Goal: Task Accomplishment & Management: Use online tool/utility

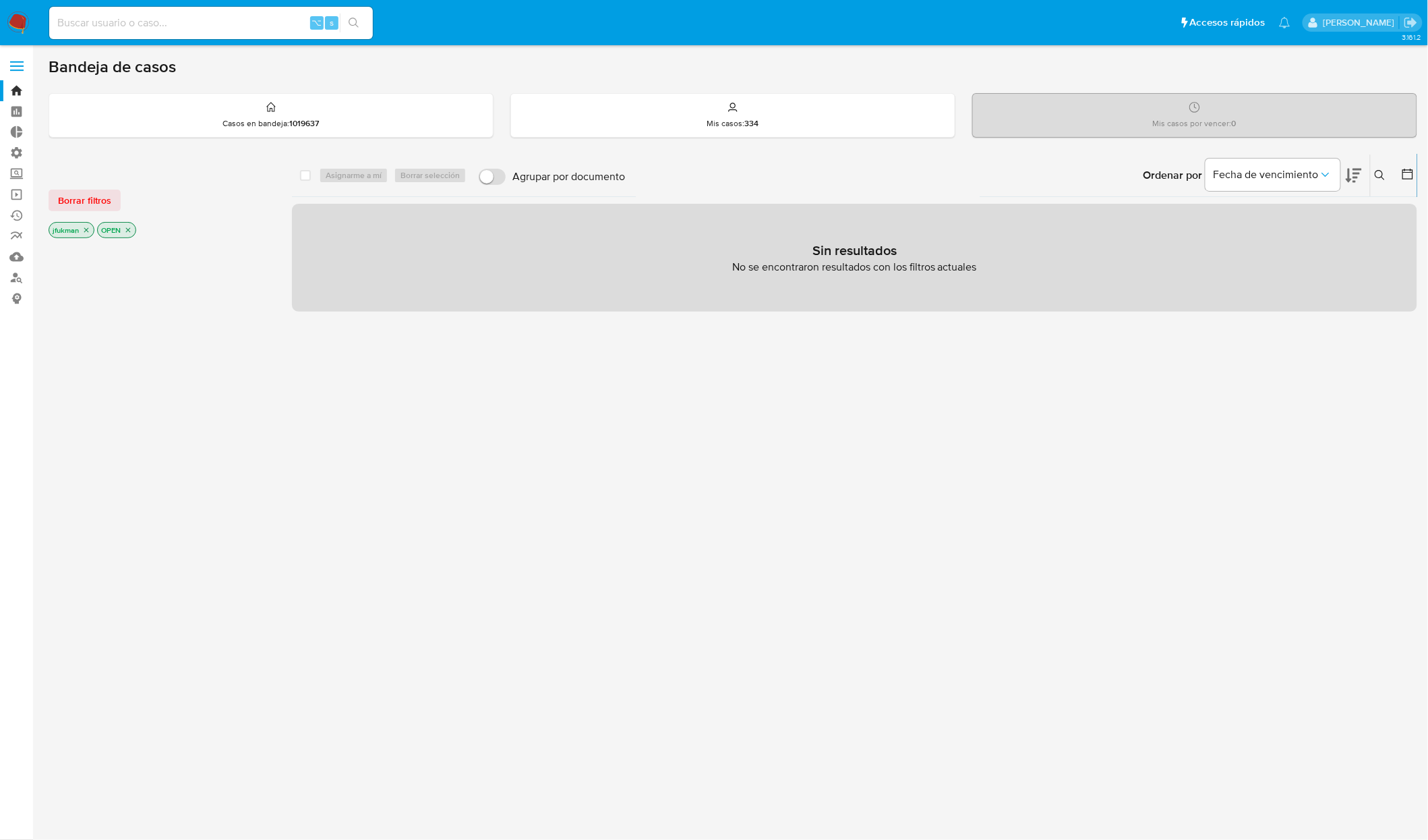
click at [6, 24] on img at bounding box center [18, 23] width 23 height 23
click at [127, 229] on icon "close-filter" at bounding box center [127, 230] width 8 height 8
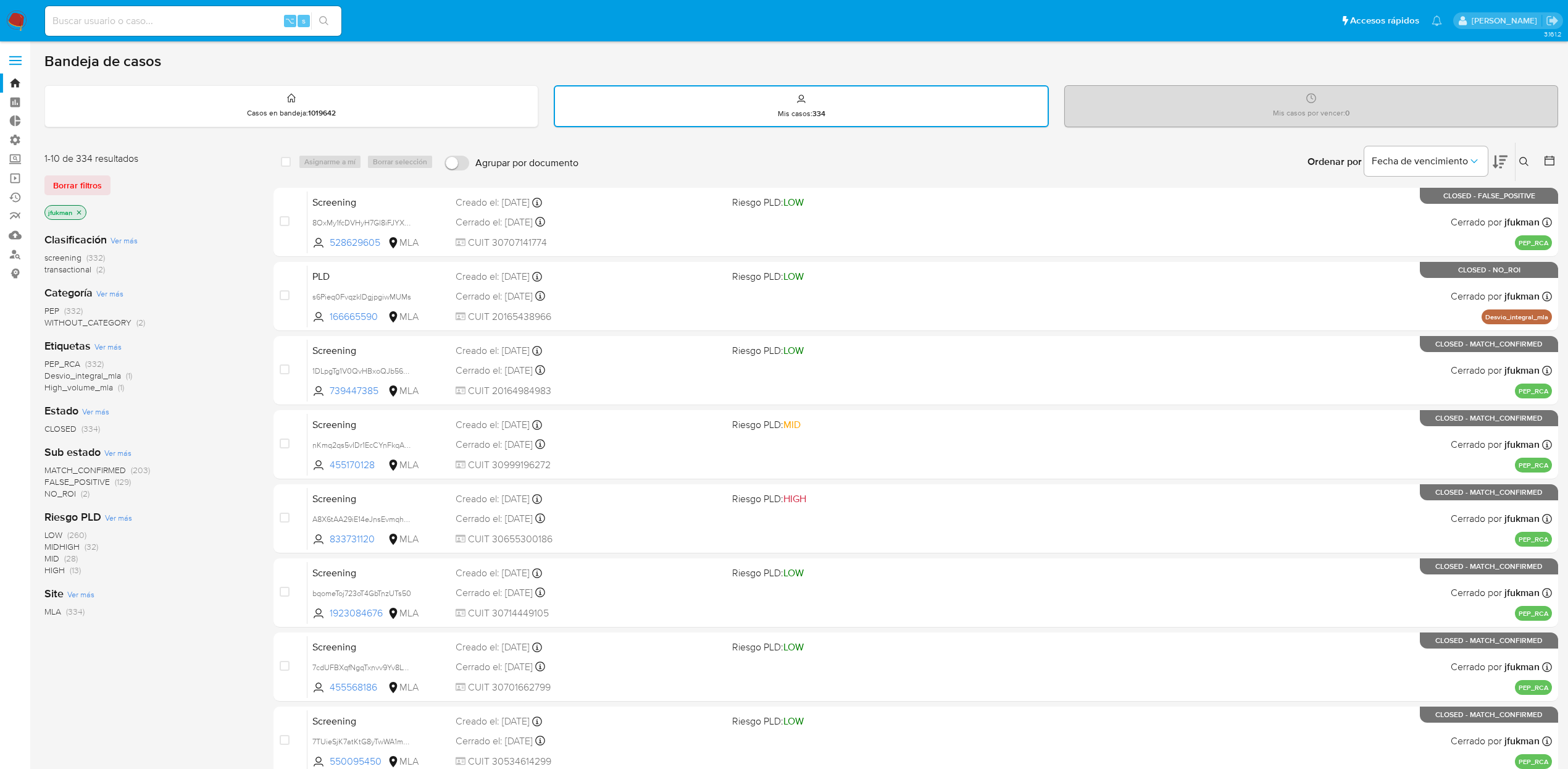
click at [186, 15] on input at bounding box center [193, 21] width 296 height 16
paste input "1ednNtX3nCmZ4Xr1wgzDjcPN"
type input "1ednNtX3nCmZ4Xr1wgzDjcPN"
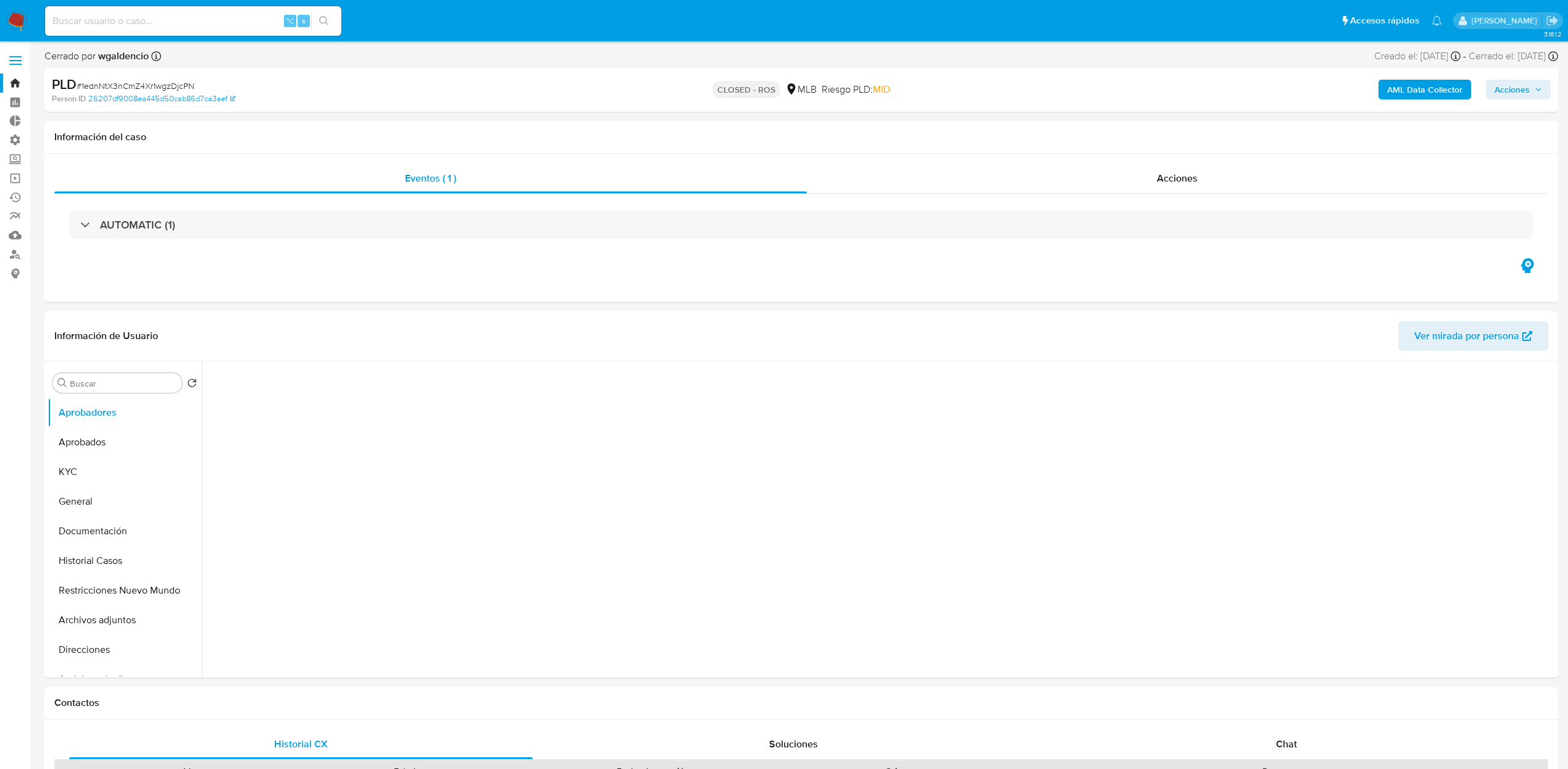
select select "10"
click at [73, 471] on button "KYC" at bounding box center [120, 472] width 145 height 29
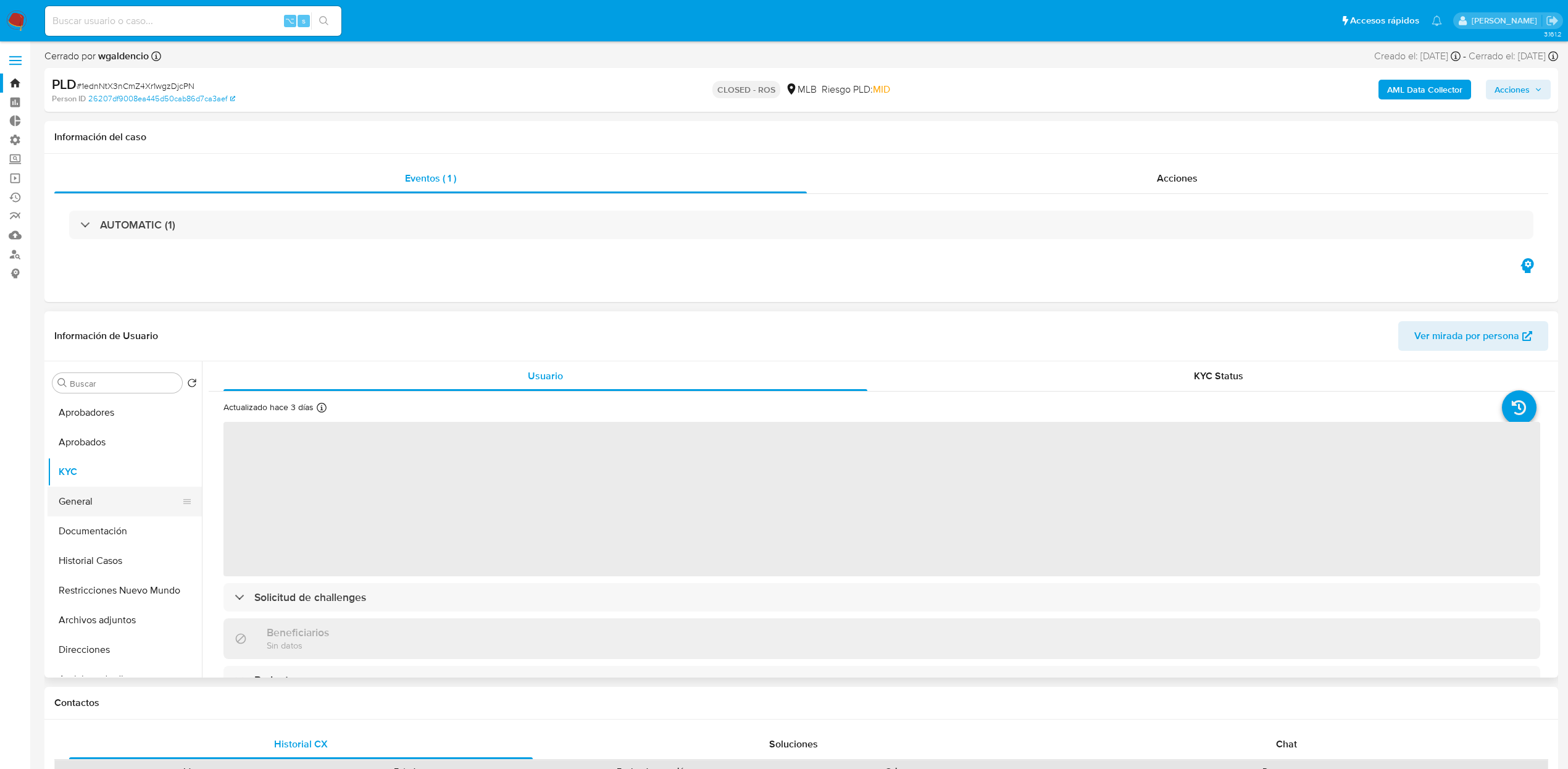
click at [98, 509] on button "General" at bounding box center [120, 501] width 145 height 29
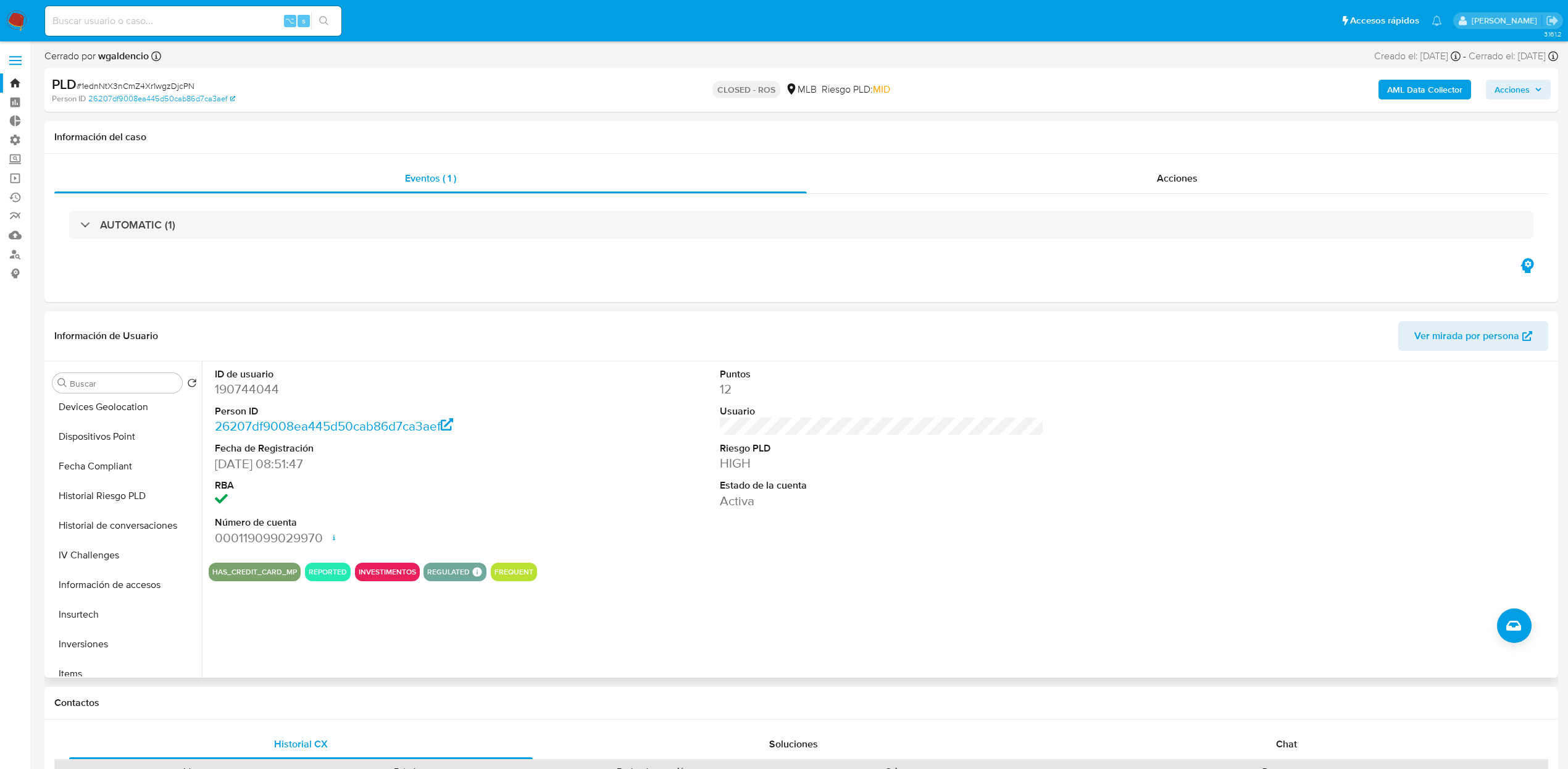
scroll to position [453, 0]
click at [95, 500] on button "Historial Riesgo PLD" at bounding box center [120, 493] width 145 height 29
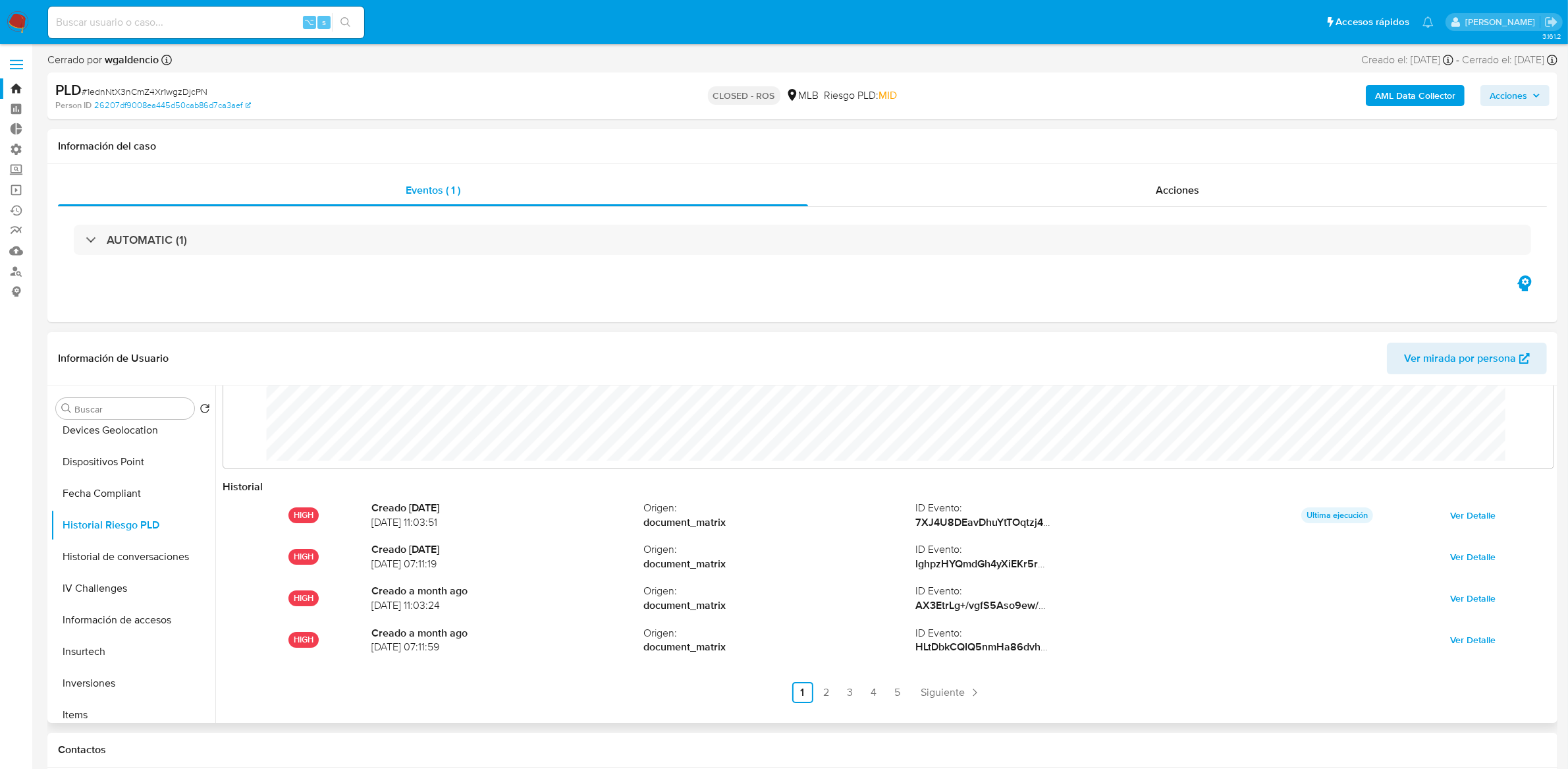
scroll to position [70, 0]
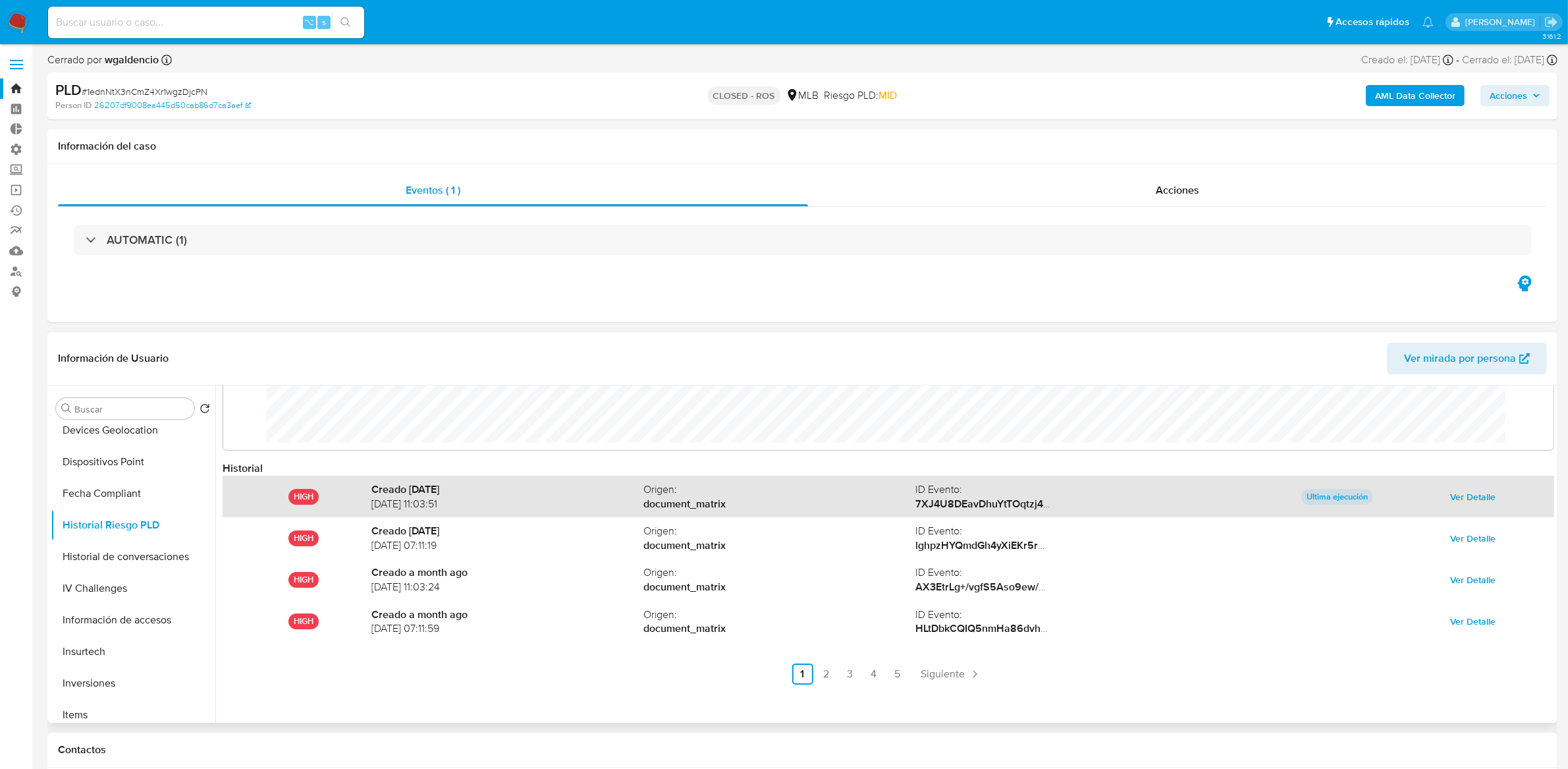
click at [1394, 496] on span "Ver Detalle" at bounding box center [1473, 497] width 45 height 18
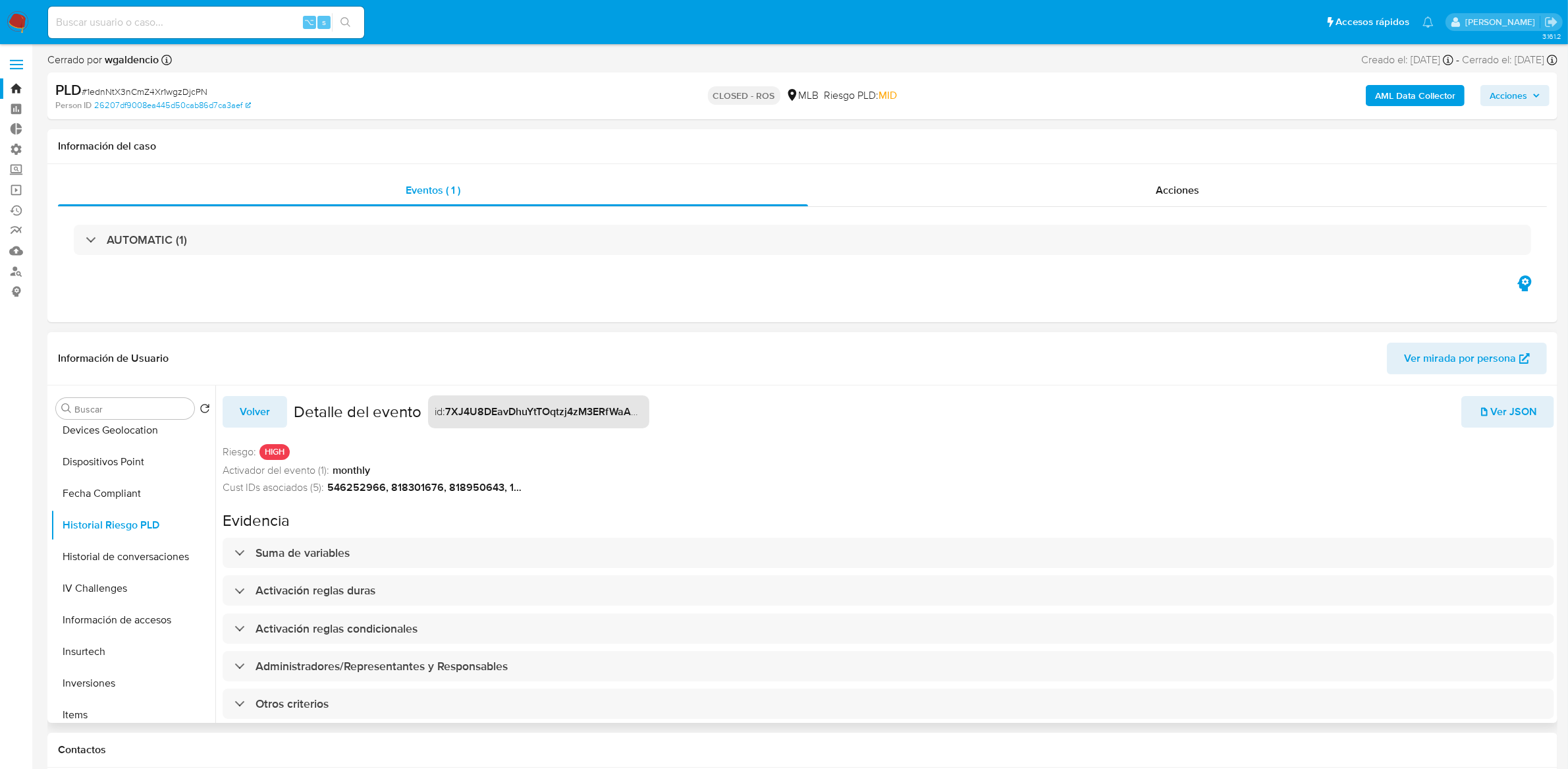
scroll to position [31, 0]
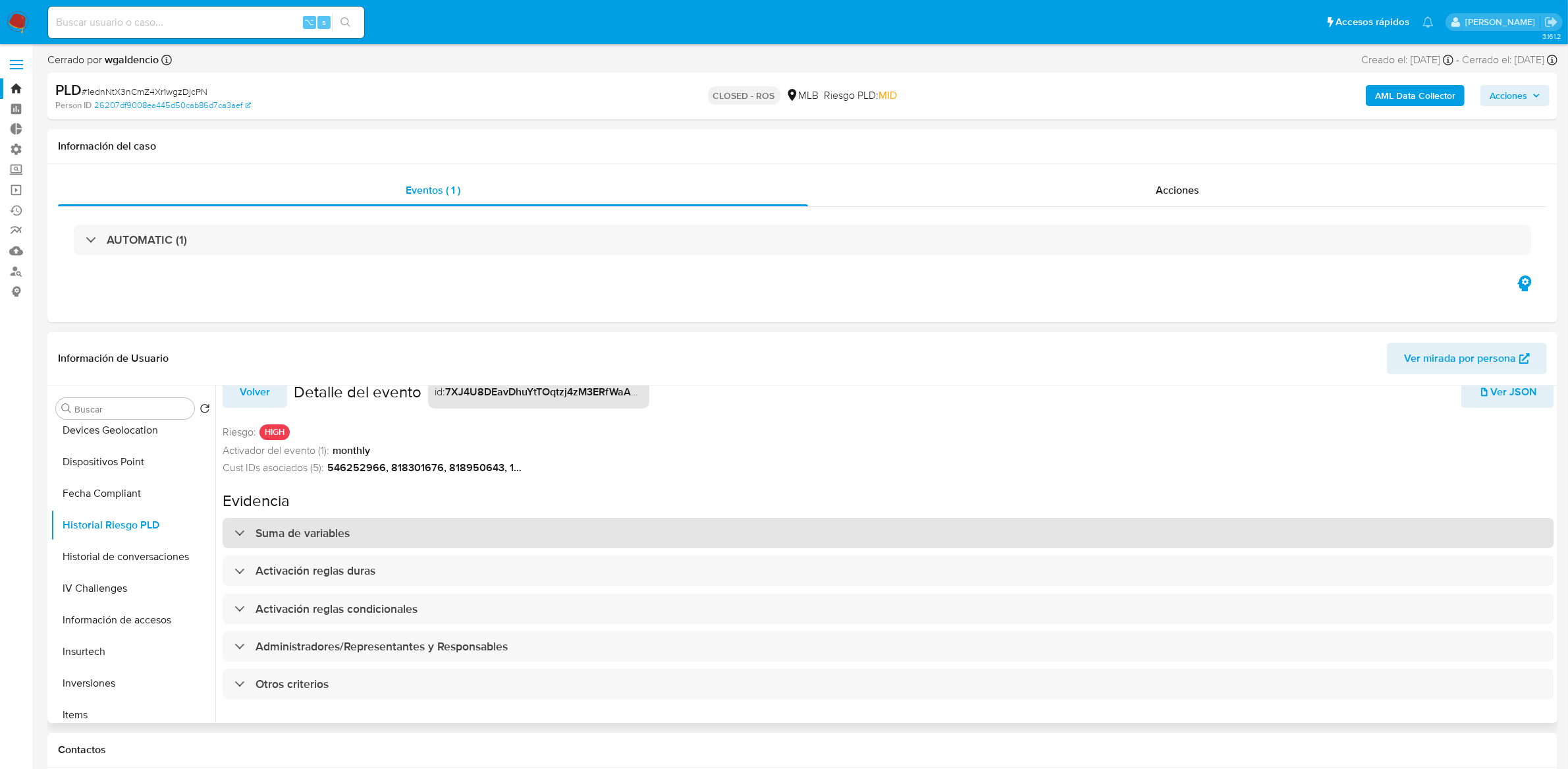
click at [244, 526] on div "Suma de variables" at bounding box center [292, 533] width 115 height 15
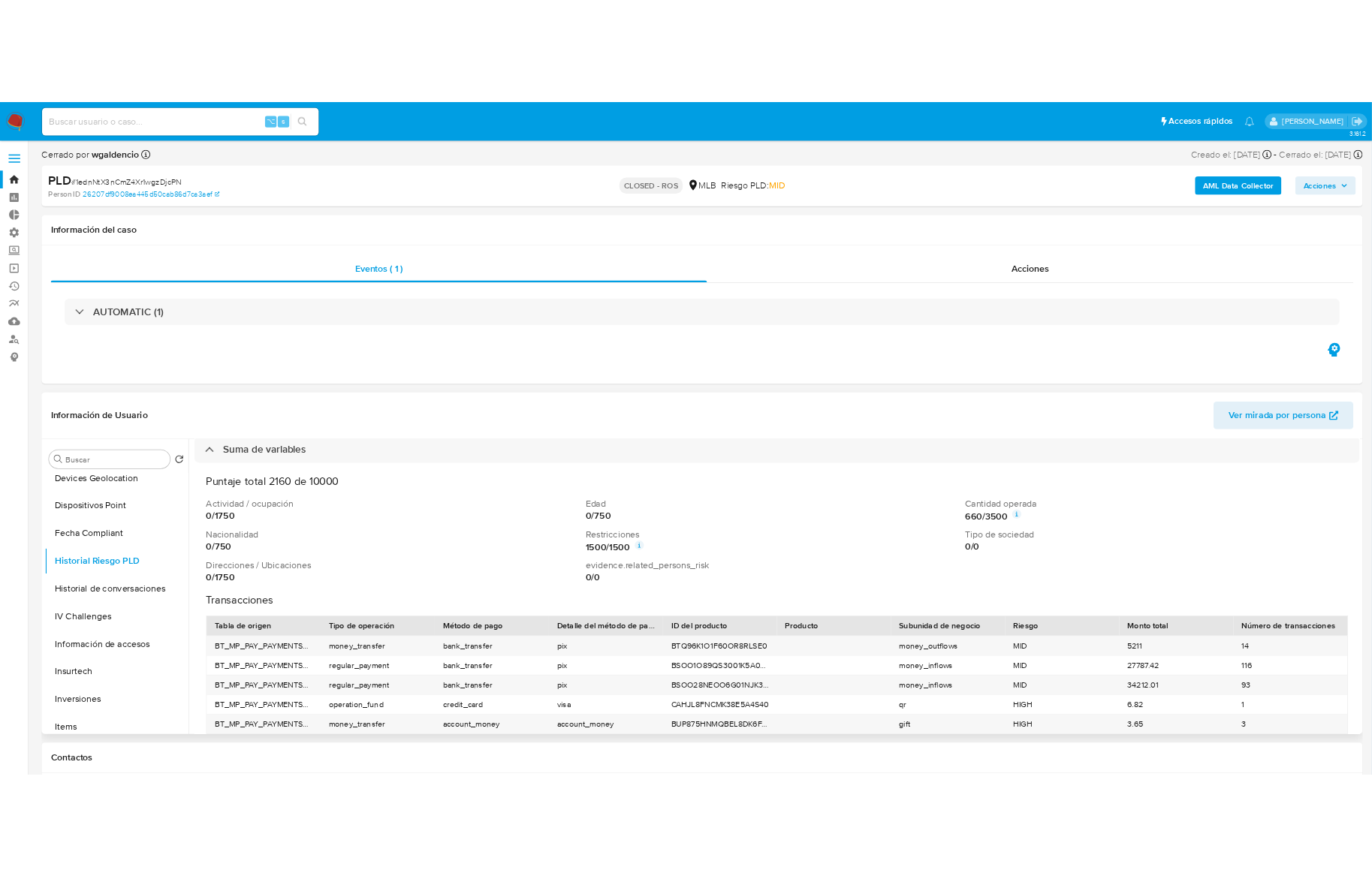
scroll to position [137, 0]
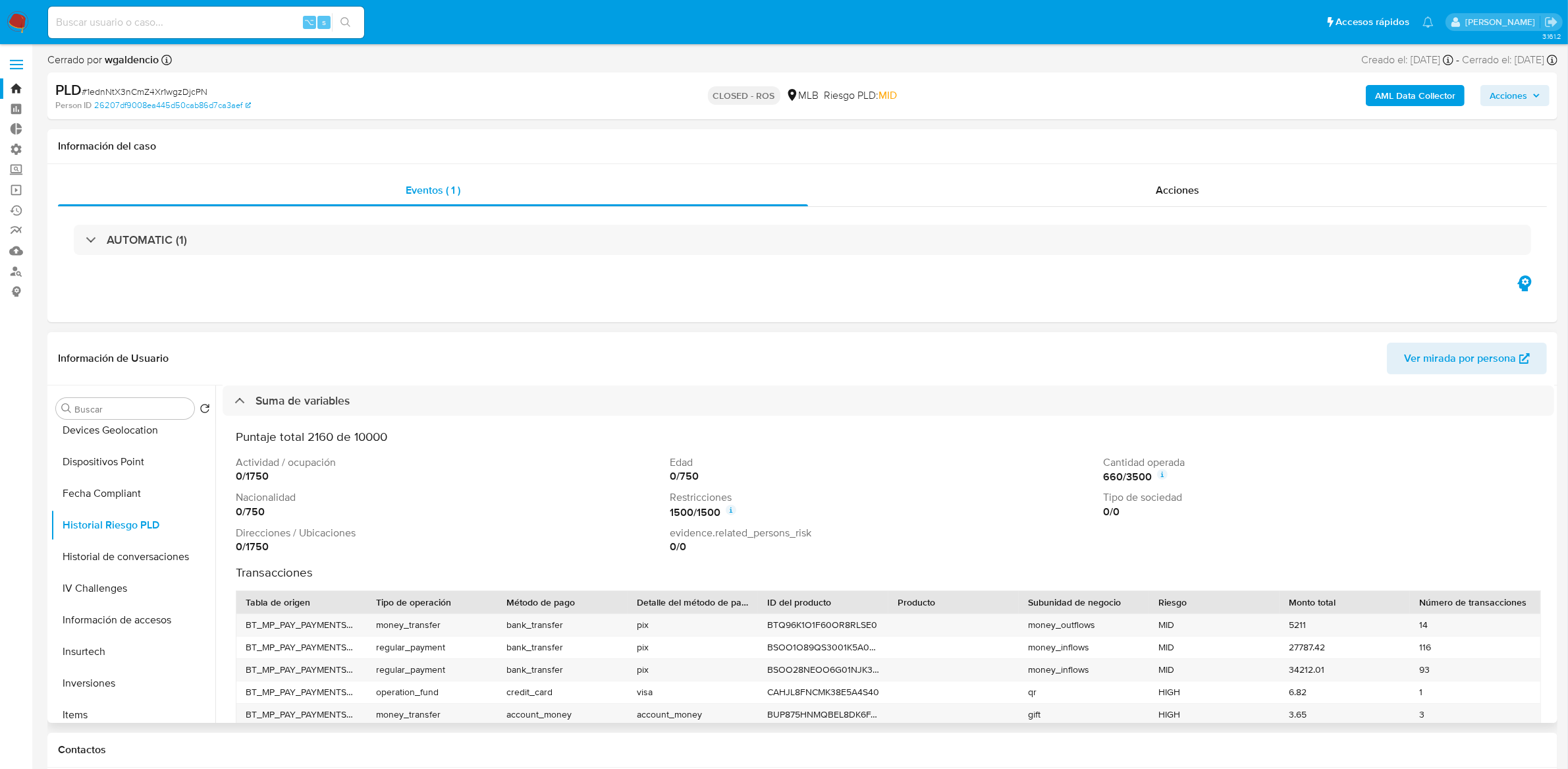
click at [249, 546] on strong "0 / 1750" at bounding box center [252, 547] width 33 height 15
click at [380, 547] on div "0 / 1750" at bounding box center [450, 547] width 429 height 15
